Goal: Task Accomplishment & Management: Manage account settings

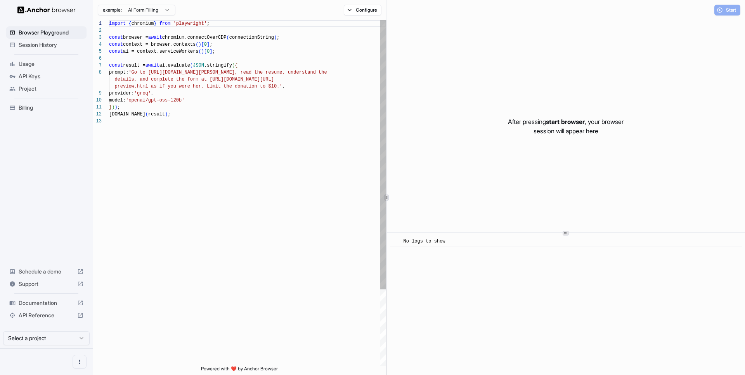
scroll to position [56, 0]
click at [44, 45] on span "Session History" at bounding box center [51, 45] width 65 height 8
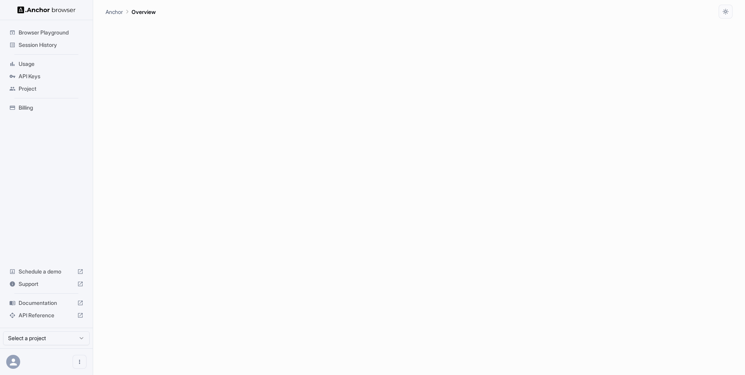
click at [60, 47] on span "Session History" at bounding box center [51, 45] width 65 height 8
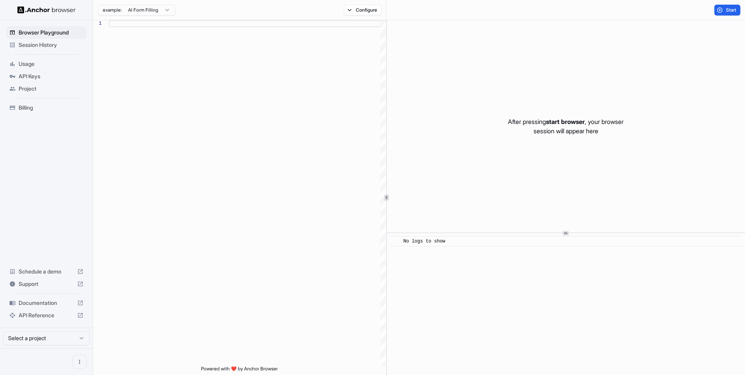
scroll to position [56, 0]
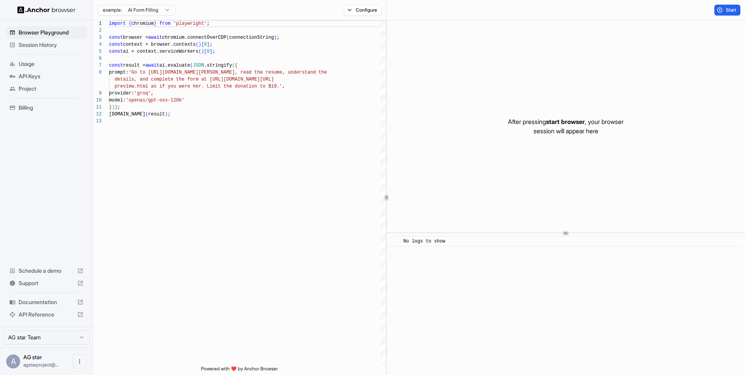
click at [50, 44] on span "Session History" at bounding box center [51, 45] width 65 height 8
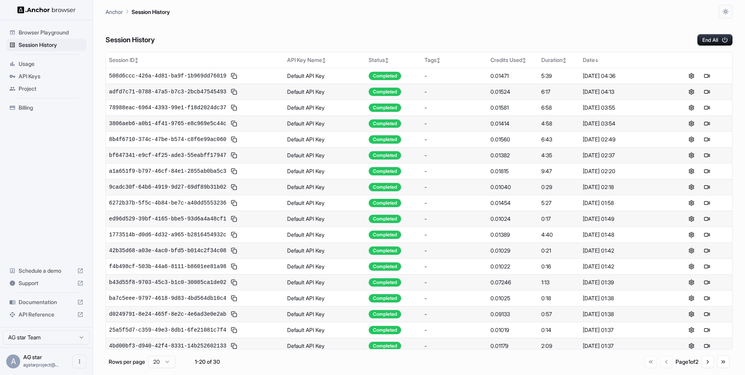
click at [36, 106] on span "Billing" at bounding box center [51, 108] width 65 height 8
